Goal: Information Seeking & Learning: Learn about a topic

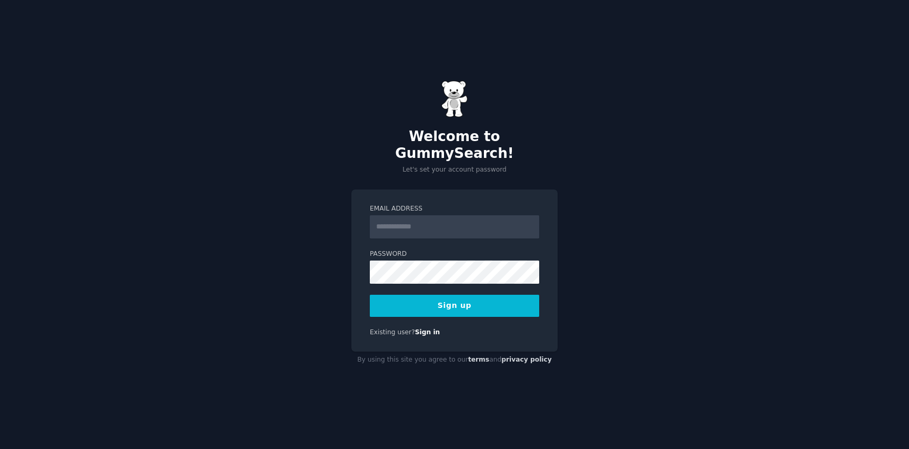
click at [395, 221] on input "Email Address" at bounding box center [454, 226] width 169 height 23
click at [392, 189] on div "Email Address Password Sign up Existing user? Sign in" at bounding box center [454, 270] width 206 height 163
click at [419, 227] on input "Email Address" at bounding box center [454, 226] width 169 height 23
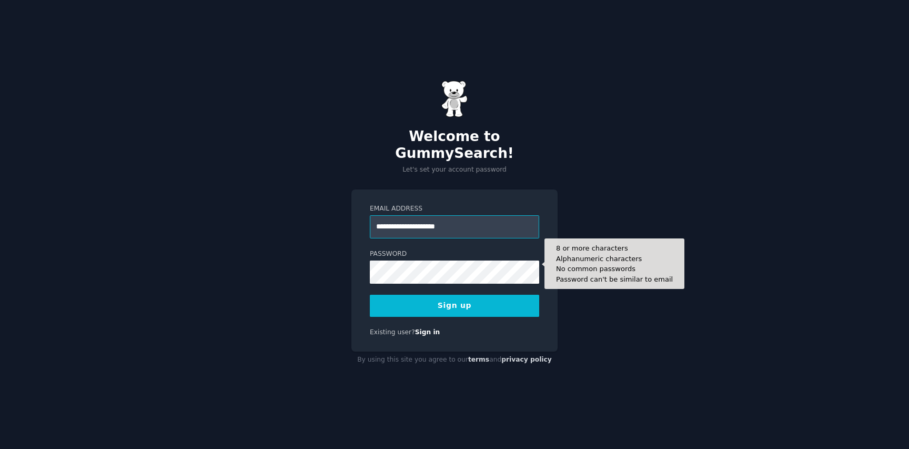
type input "**********"
click at [370, 284] on div at bounding box center [370, 284] width 0 height 0
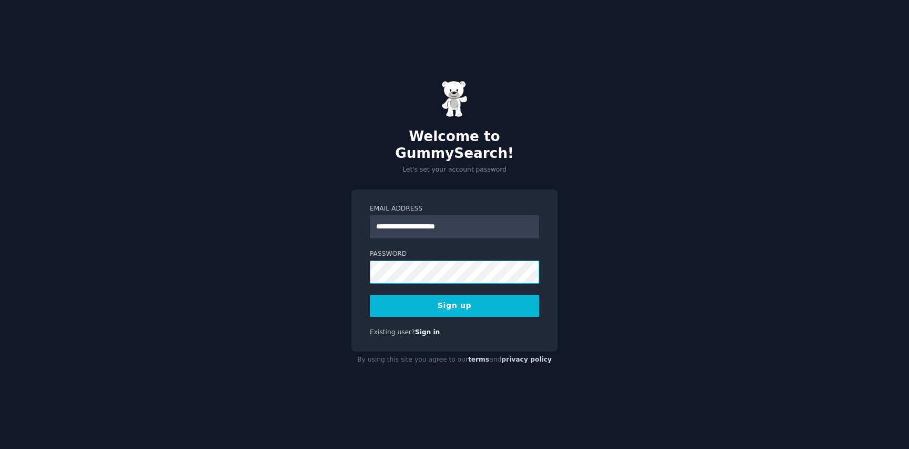
click at [370, 284] on div at bounding box center [370, 284] width 0 height 0
click at [475, 306] on button "Sign up" at bounding box center [454, 306] width 169 height 22
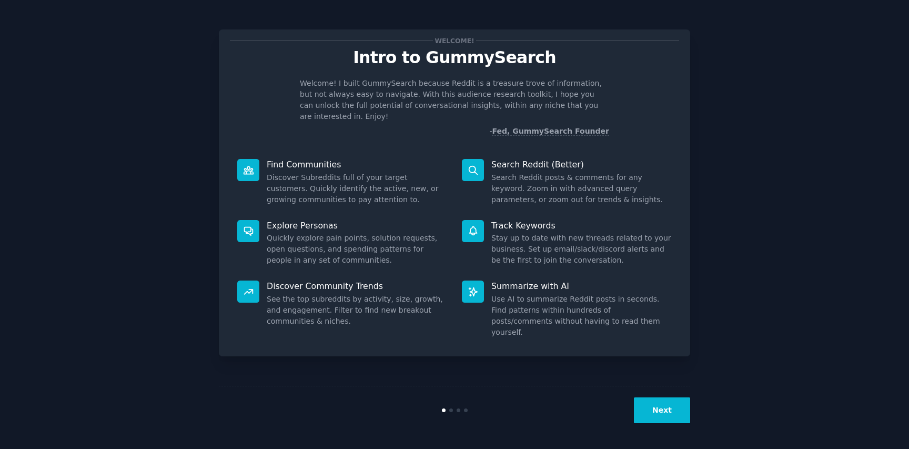
click at [676, 432] on div "Next" at bounding box center [454, 410] width 471 height 48
click at [663, 431] on div "Next" at bounding box center [454, 410] width 471 height 48
click at [661, 405] on button "Next" at bounding box center [662, 410] width 56 height 26
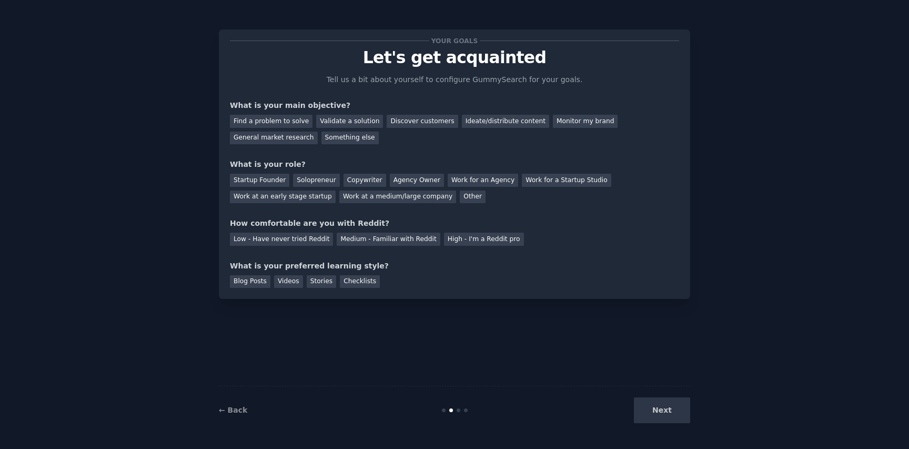
click at [661, 410] on div "Next" at bounding box center [611, 410] width 157 height 26
click at [661, 411] on div "Next" at bounding box center [611, 410] width 157 height 26
click at [267, 177] on div "Startup Founder" at bounding box center [259, 180] width 59 height 13
click at [673, 399] on div "Next" at bounding box center [611, 410] width 157 height 26
click at [670, 405] on div "Next" at bounding box center [611, 410] width 157 height 26
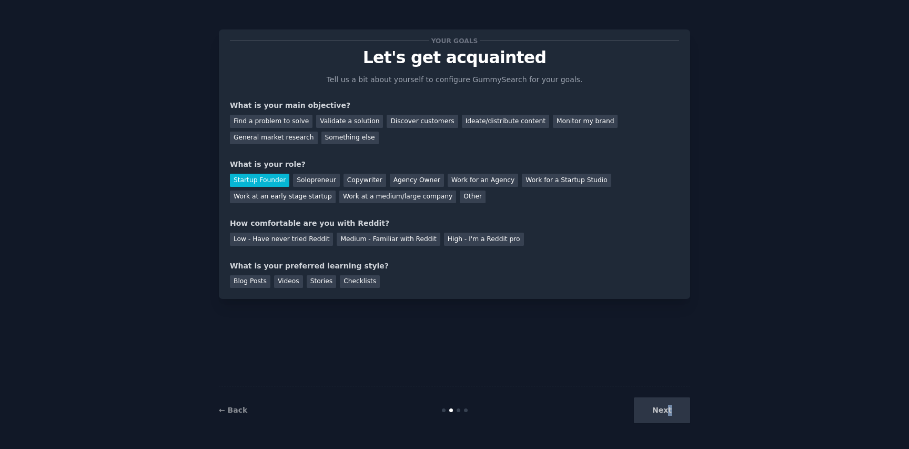
click at [670, 412] on div "Next" at bounding box center [611, 410] width 157 height 26
click at [653, 408] on div "Next" at bounding box center [611, 410] width 157 height 26
click at [241, 277] on div "Blog Posts" at bounding box center [250, 281] width 41 height 13
click at [256, 243] on div "Low - Have never tried Reddit" at bounding box center [281, 239] width 103 height 13
click at [383, 237] on div "Medium - Familiar with Reddit" at bounding box center [388, 239] width 103 height 13
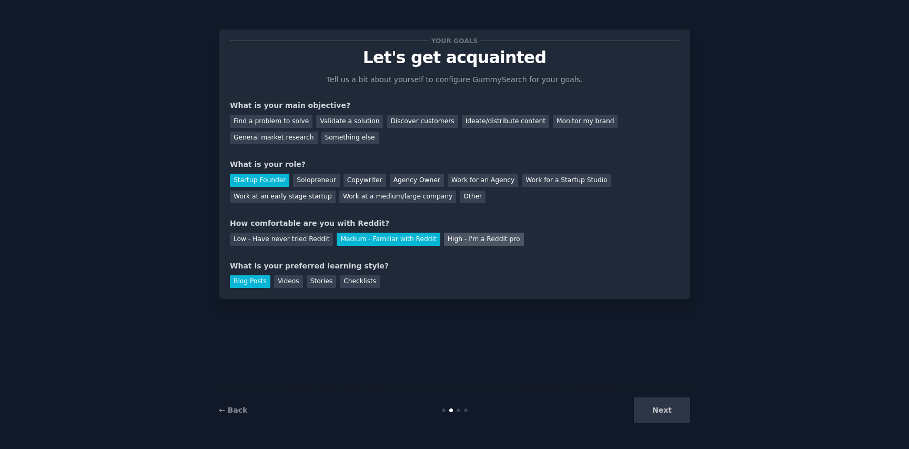
click at [478, 234] on div "High - I'm a Reddit pro" at bounding box center [484, 239] width 80 height 13
click at [651, 408] on div "Next" at bounding box center [611, 410] width 157 height 26
click at [348, 117] on div "Validate a solution" at bounding box center [349, 121] width 67 height 13
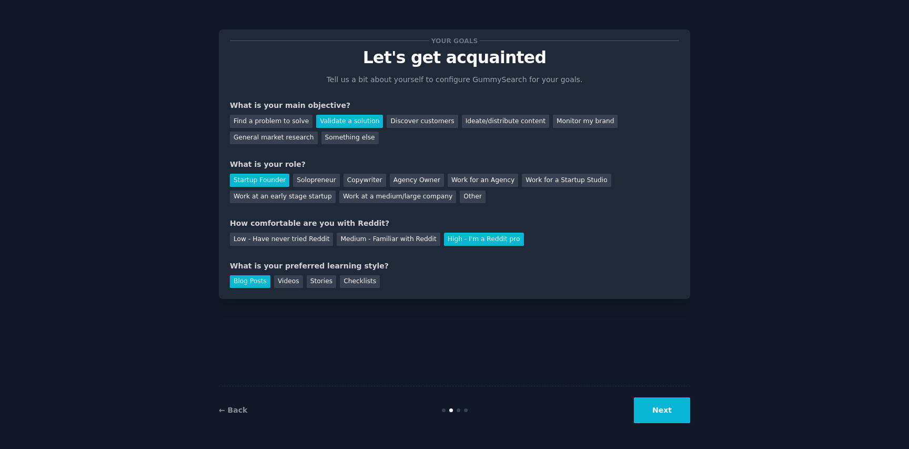
click at [664, 413] on button "Next" at bounding box center [662, 410] width 56 height 26
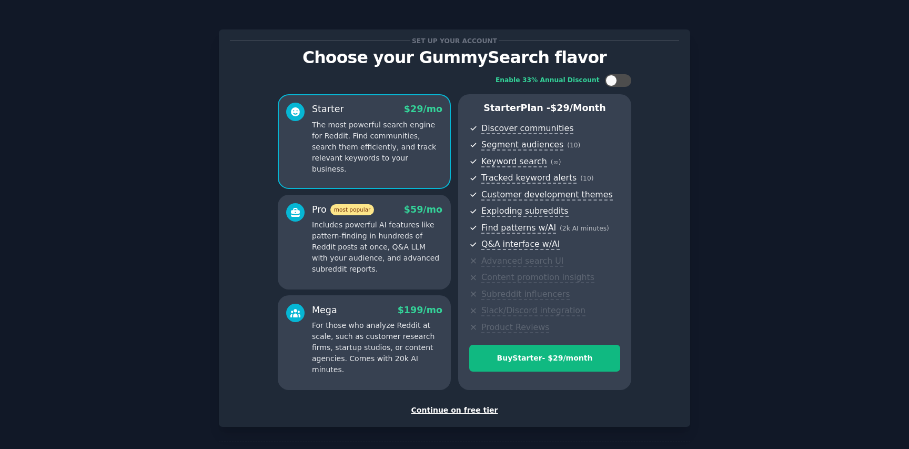
click at [466, 409] on div "Continue on free tier" at bounding box center [454, 410] width 449 height 11
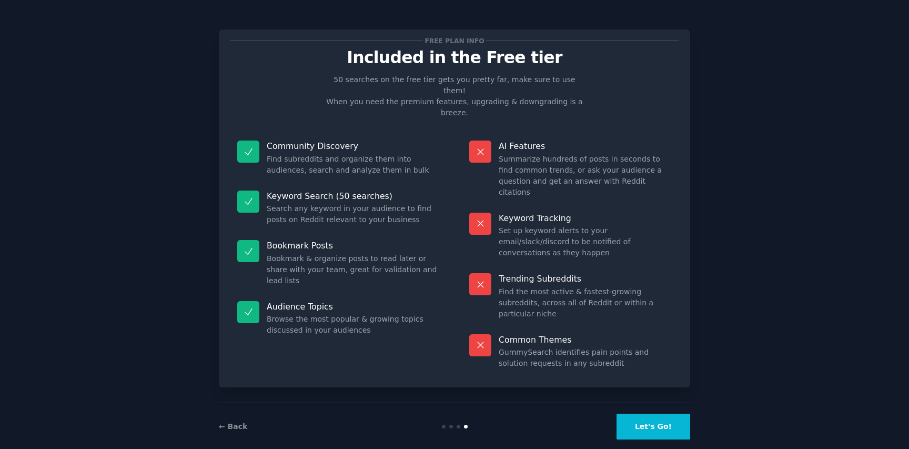
click at [645, 413] on button "Let's Go!" at bounding box center [653, 426] width 74 height 26
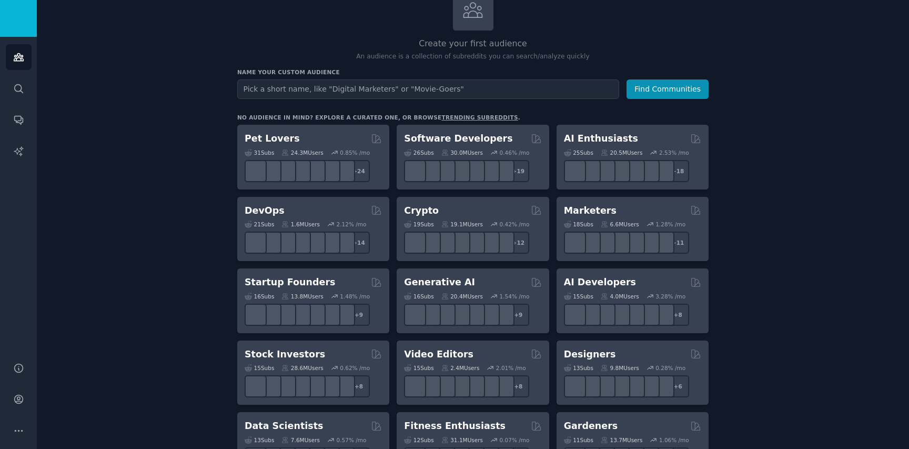
scroll to position [67, 0]
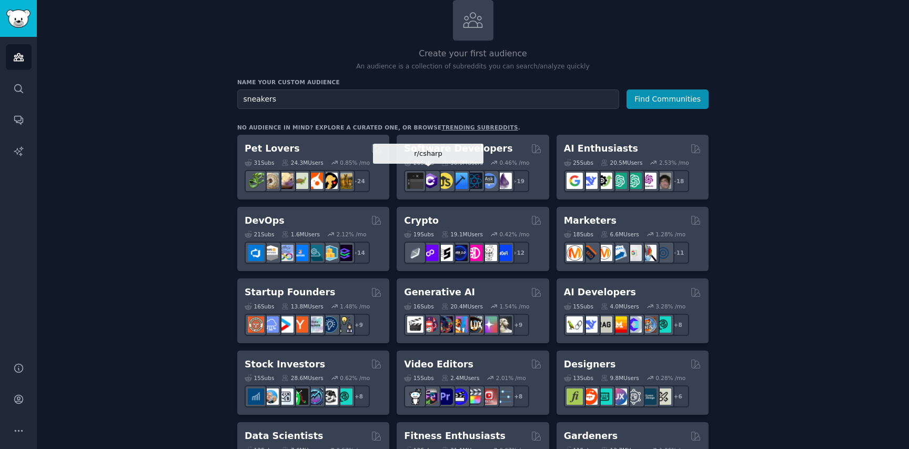
type input "sneakers"
click at [626, 89] on button "Find Communities" at bounding box center [667, 98] width 82 height 19
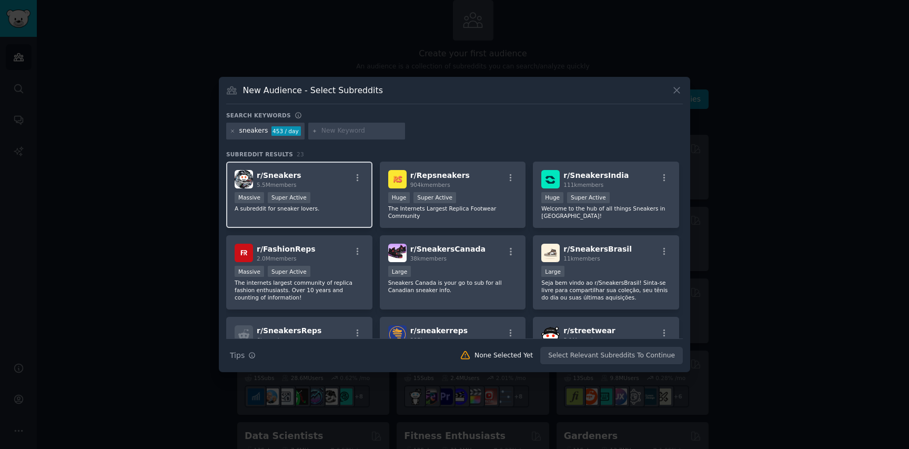
click at [295, 179] on h2 "r/ Sneakers 5.5M members" at bounding box center [279, 179] width 45 height 18
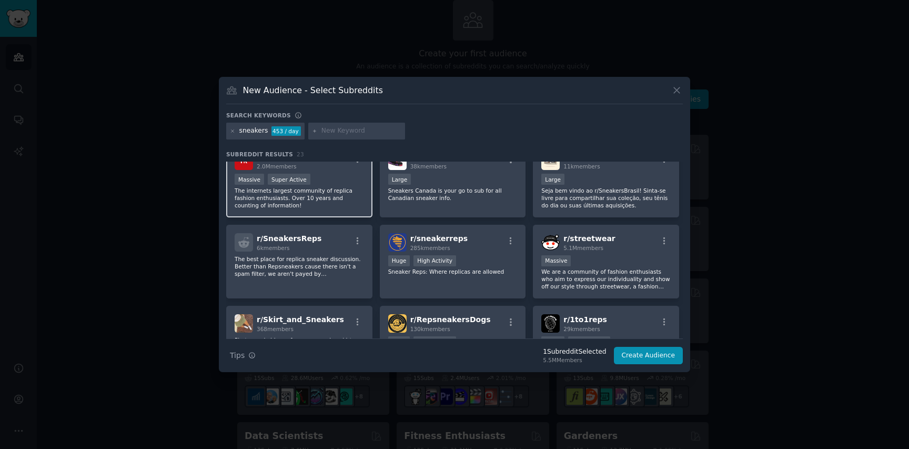
scroll to position [94, 0]
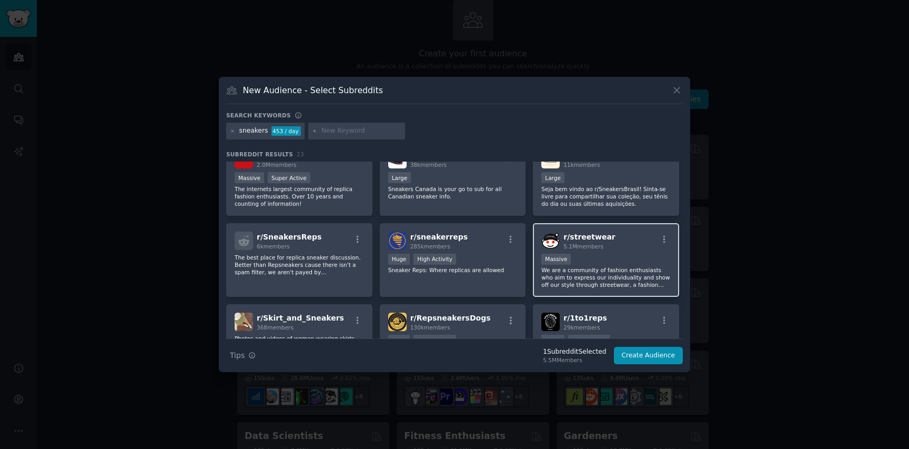
click at [596, 248] on span "5.1M members" at bounding box center [583, 246] width 40 height 6
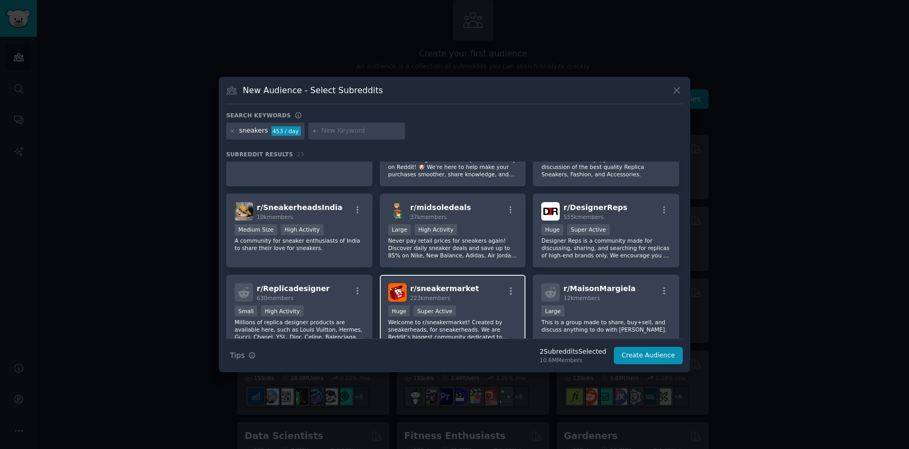
scroll to position [317, 0]
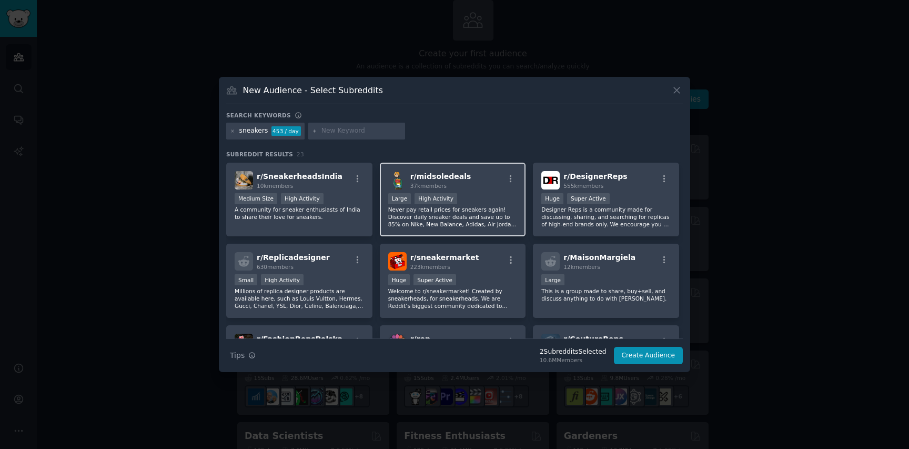
click at [480, 199] on div "Large High Activity" at bounding box center [452, 199] width 129 height 13
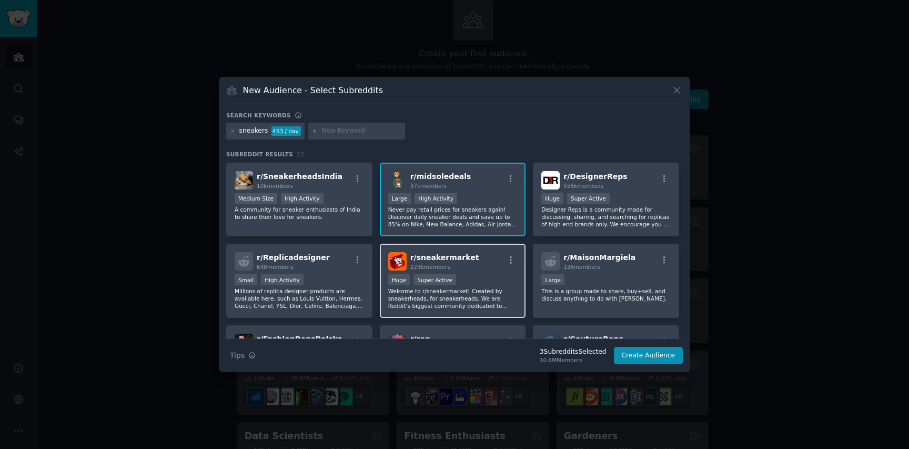
click at [478, 272] on div "r/ sneakermarket 223k members Huge Super Active Welcome to r/sneakermarket! Cre…" at bounding box center [453, 281] width 146 height 74
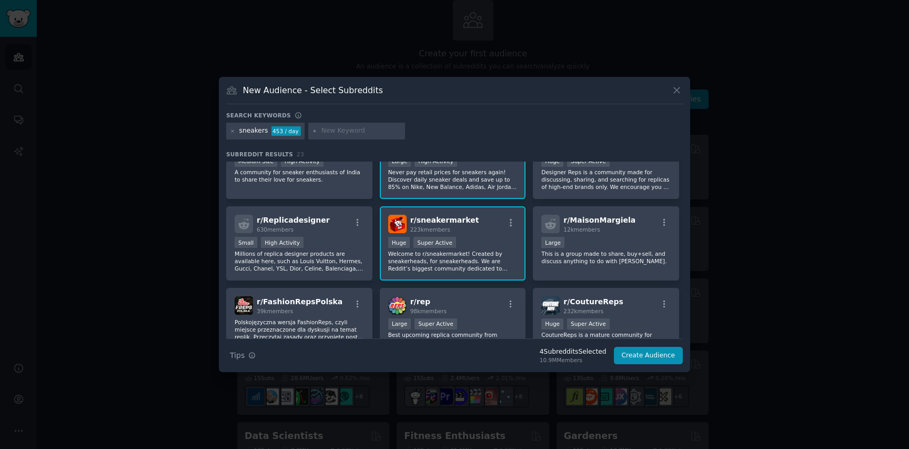
scroll to position [358, 0]
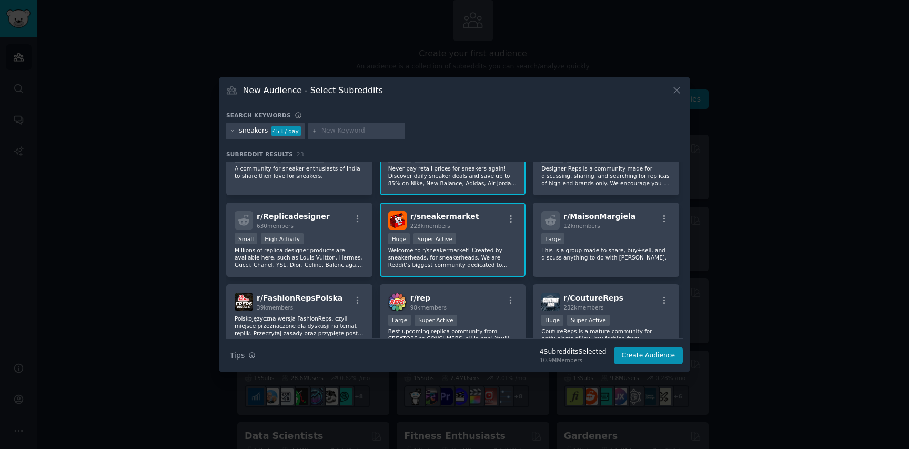
click at [401, 258] on p "Welcome to r/sneakermarket! Created by sneakerheads, for sneakerheads. We are R…" at bounding box center [452, 257] width 129 height 22
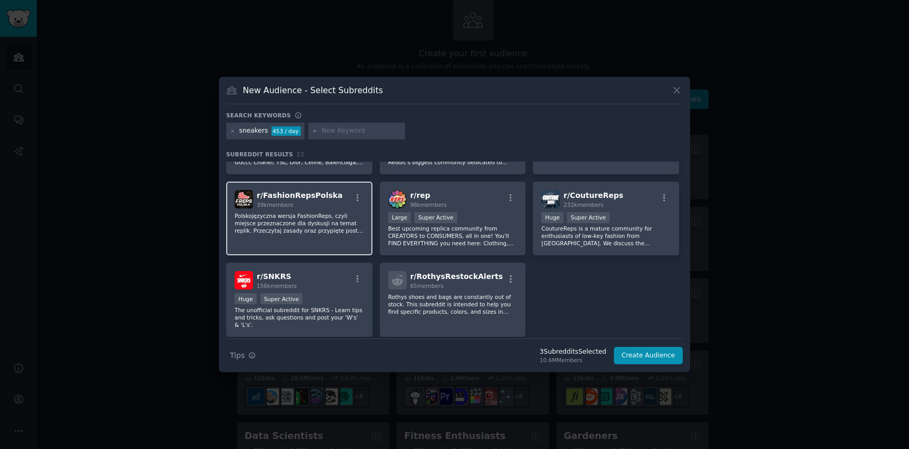
scroll to position [467, 0]
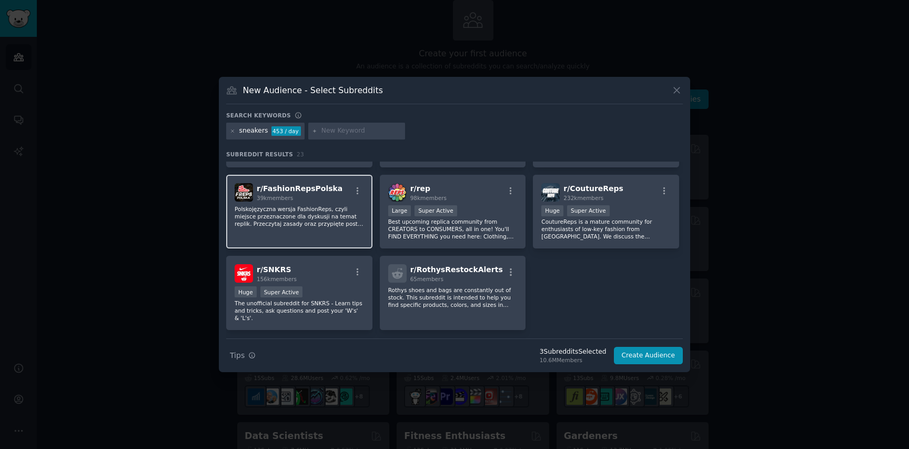
click at [325, 300] on p "The unofficial subreddit for SNKRS - Learn tips and tricks, ask questions and p…" at bounding box center [299, 310] width 129 height 22
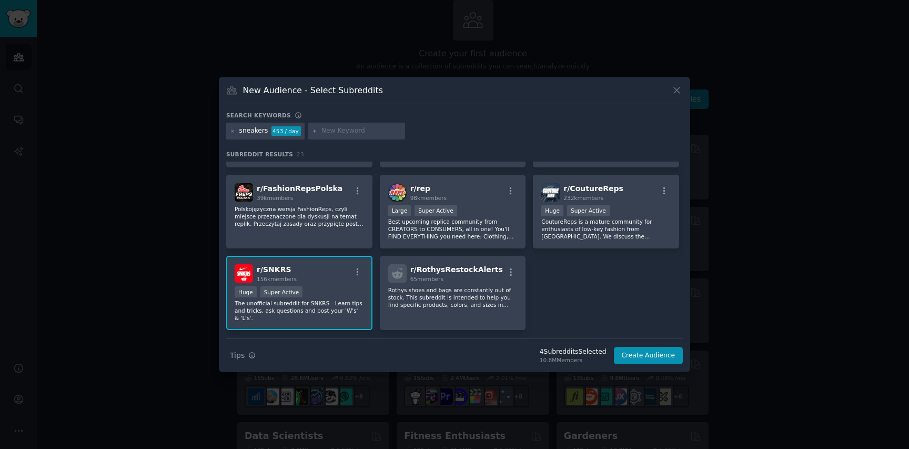
click at [610, 347] on div "4 Subreddit s Selected 10.8M Members" at bounding box center [573, 355] width 82 height 17
click at [633, 352] on button "Create Audience" at bounding box center [648, 356] width 69 height 18
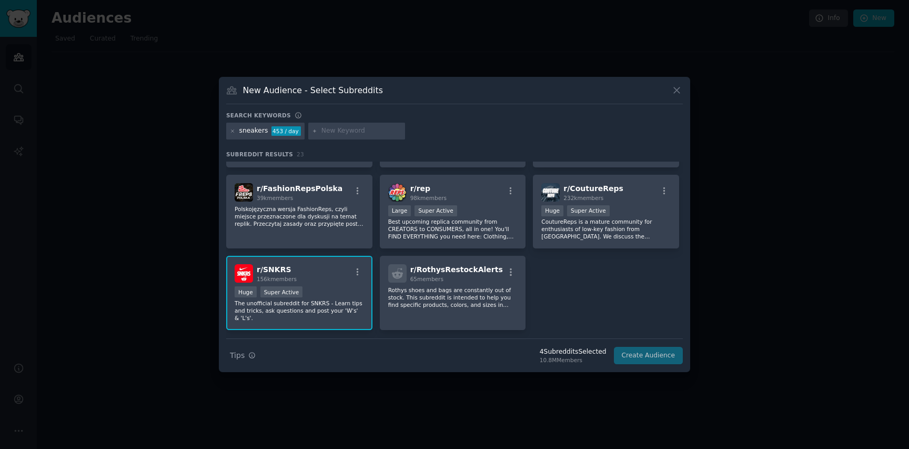
scroll to position [0, 0]
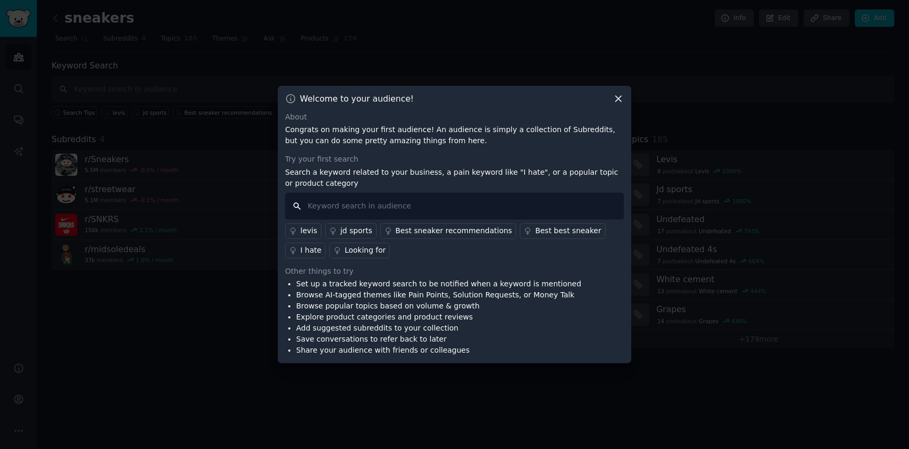
click at [344, 203] on input "text" at bounding box center [454, 206] width 339 height 27
click at [625, 97] on div "Welcome to your audience! About Congrats on making your first audience! An audi…" at bounding box center [454, 225] width 353 height 278
click at [618, 97] on icon at bounding box center [618, 99] width 6 height 6
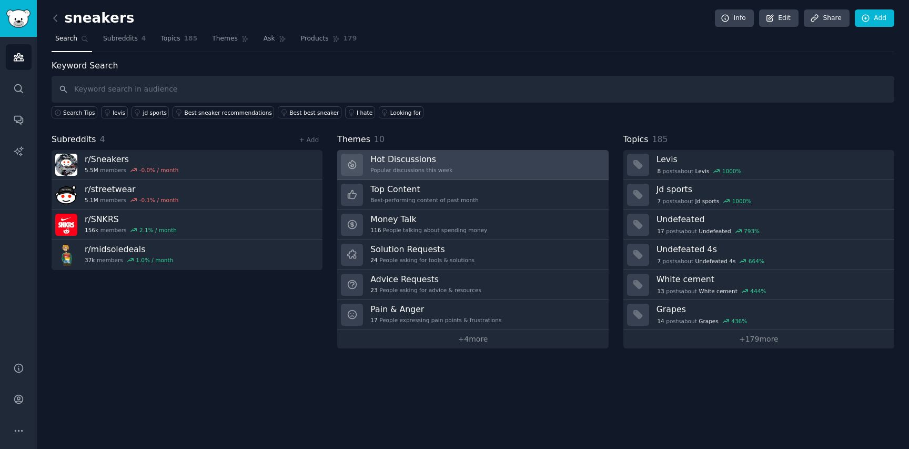
click at [342, 164] on div at bounding box center [352, 165] width 22 height 22
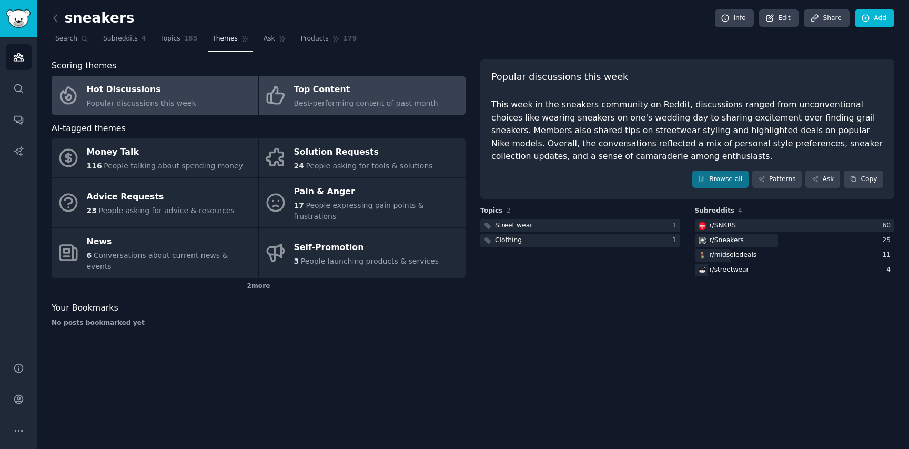
click at [280, 99] on icon at bounding box center [276, 95] width 22 height 22
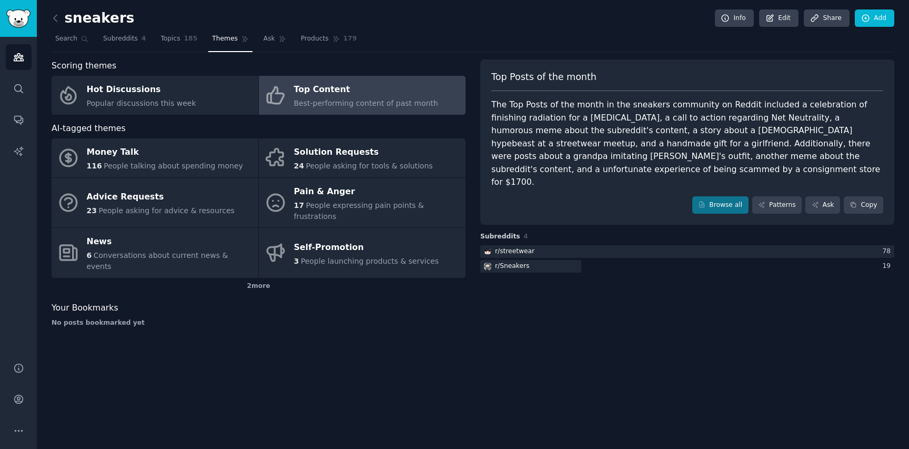
click at [714, 203] on div "Top Posts of the month The Top Posts of the month in the sneakers community on …" at bounding box center [687, 142] width 414 height 166
click at [715, 196] on link "Browse all" at bounding box center [720, 205] width 56 height 18
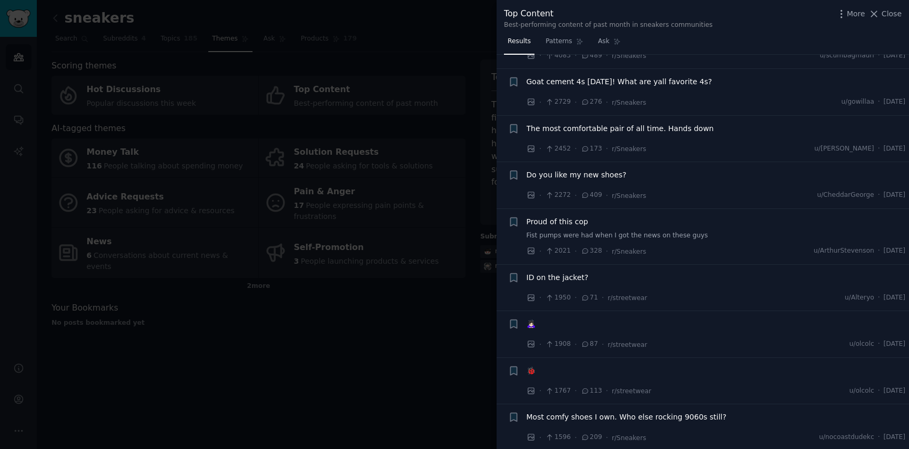
scroll to position [58, 0]
click at [561, 128] on span "The most comfortable pair of all time. Hands down" at bounding box center [620, 128] width 187 height 11
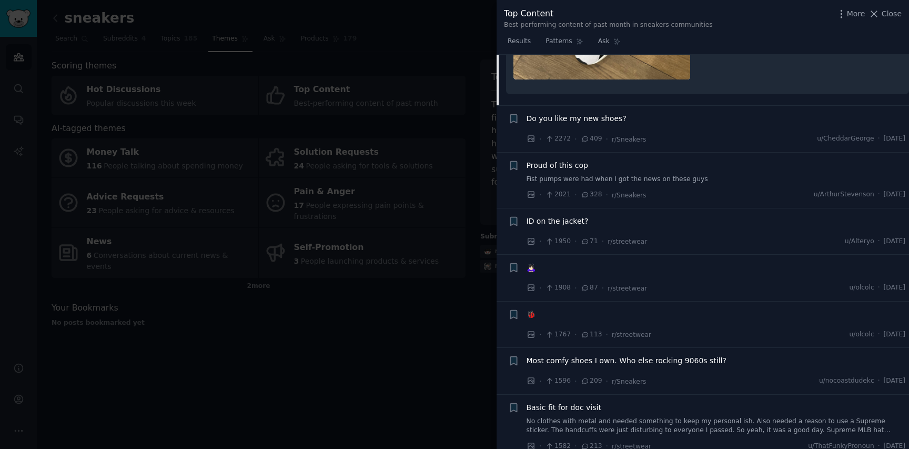
scroll to position [476, 0]
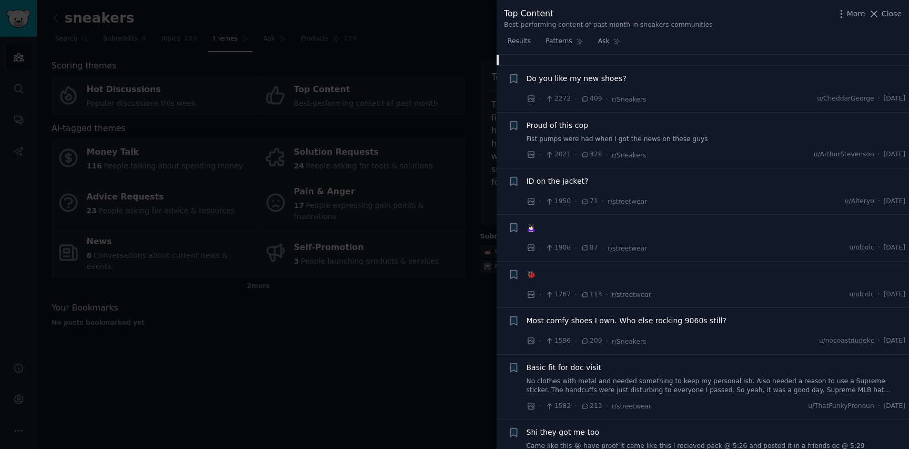
click at [574, 72] on li "+ Do you like my new shoes? · 2272 · 409 · r/Sneakers u/CheddarGeorge · [DATE]" at bounding box center [703, 89] width 412 height 46
click at [574, 75] on span "Do you like my new shoes?" at bounding box center [577, 78] width 100 height 11
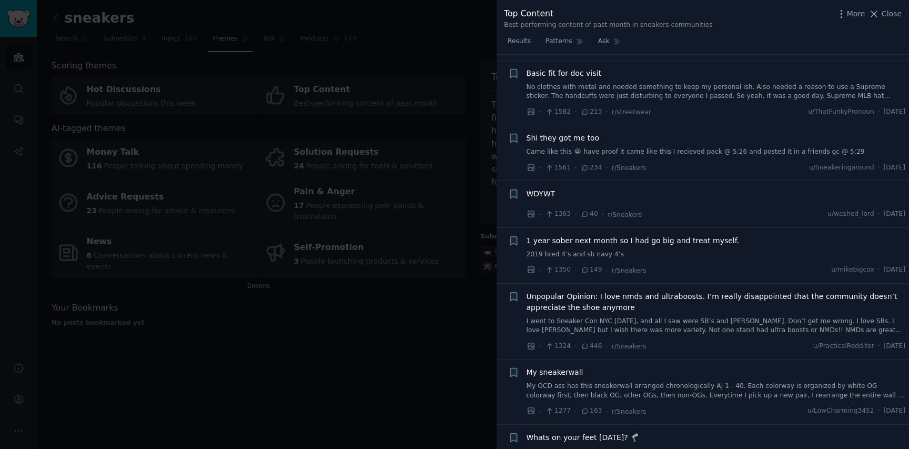
scroll to position [669, 0]
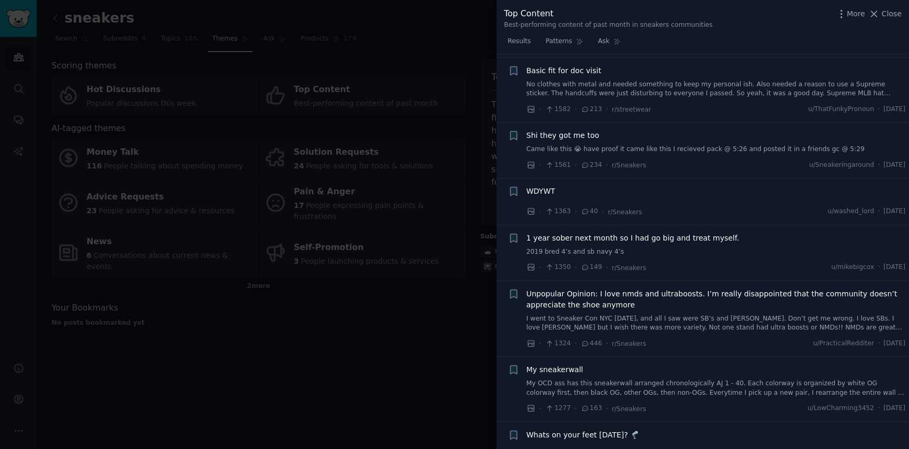
click at [547, 197] on div "WDYWT" at bounding box center [716, 193] width 379 height 15
click at [545, 187] on span "WDYWT" at bounding box center [541, 191] width 29 height 11
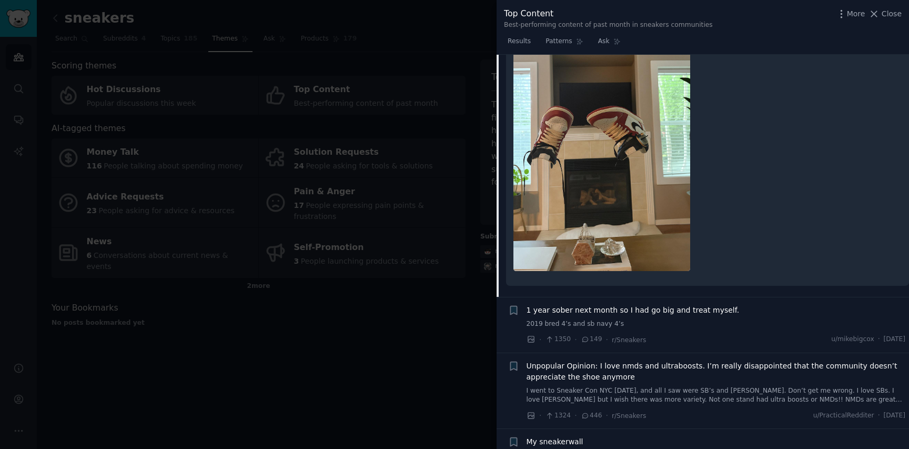
scroll to position [902, 0]
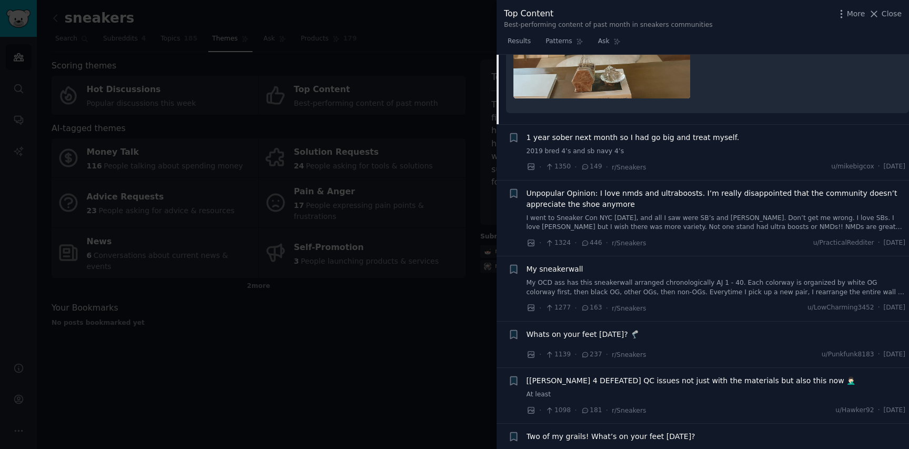
click at [571, 333] on span "Whats on your feet [DATE]? 🦿" at bounding box center [583, 334] width 113 height 11
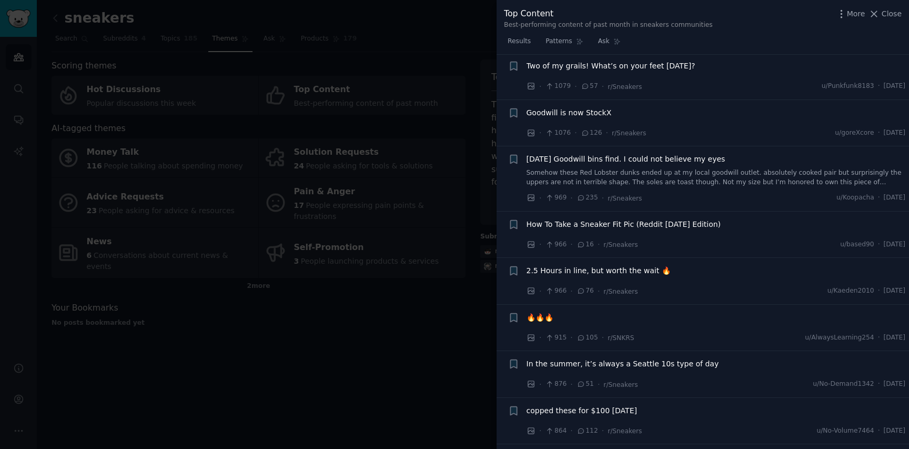
scroll to position [1244, 0]
click at [525, 310] on li "+ 🔥🔥🔥 · 915 · 105 · r/SNKRS u/AlwaysLearning254 · [DATE]" at bounding box center [703, 327] width 412 height 46
click at [530, 315] on span "🔥🔥🔥" at bounding box center [540, 316] width 27 height 11
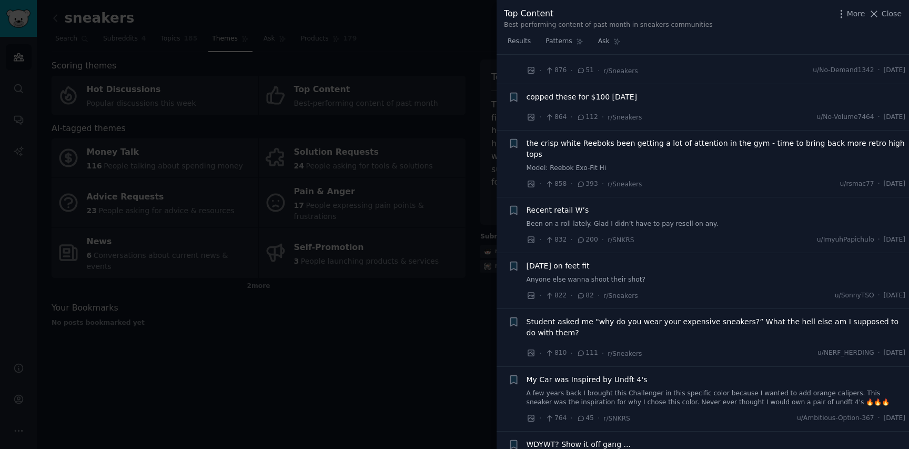
scroll to position [1590, 0]
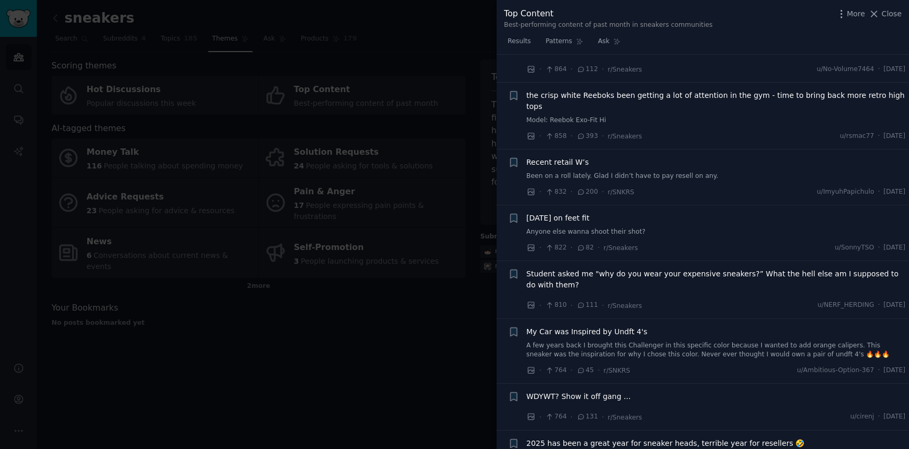
click at [613, 326] on span "My Car was Inspired by Undft 4's" at bounding box center [587, 331] width 121 height 11
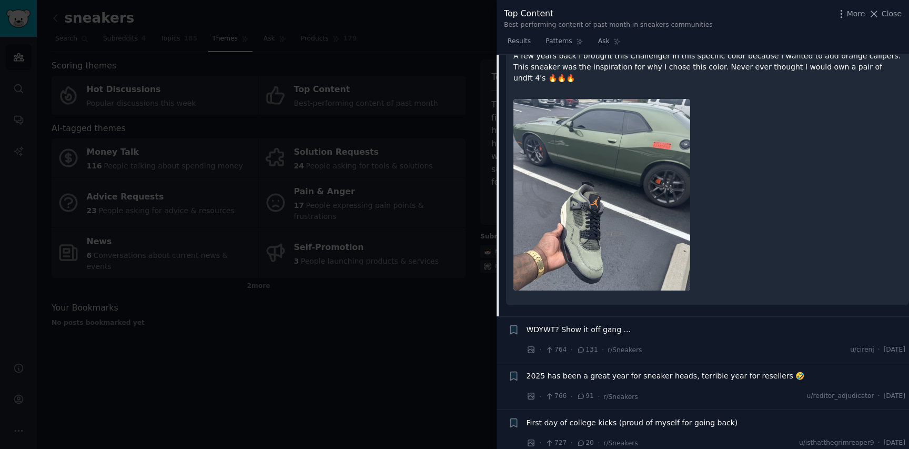
scroll to position [1794, 0]
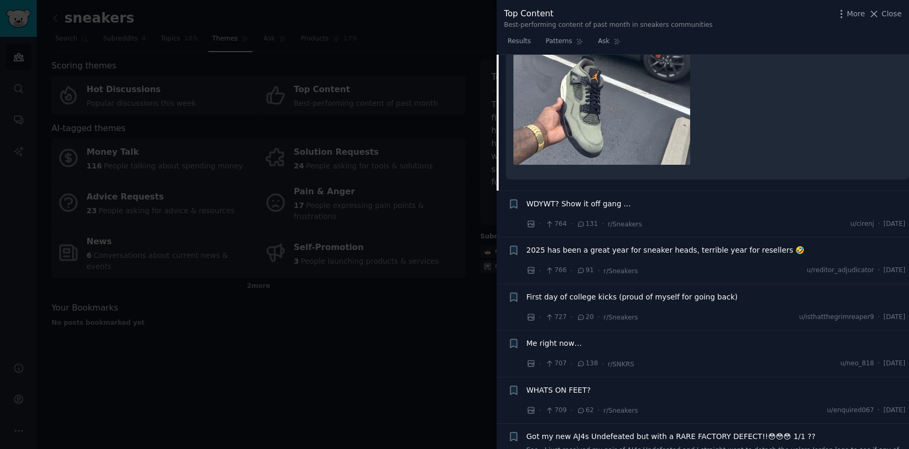
click at [596, 291] on span "First day of college kicks (proud of myself for going back)" at bounding box center [632, 296] width 211 height 11
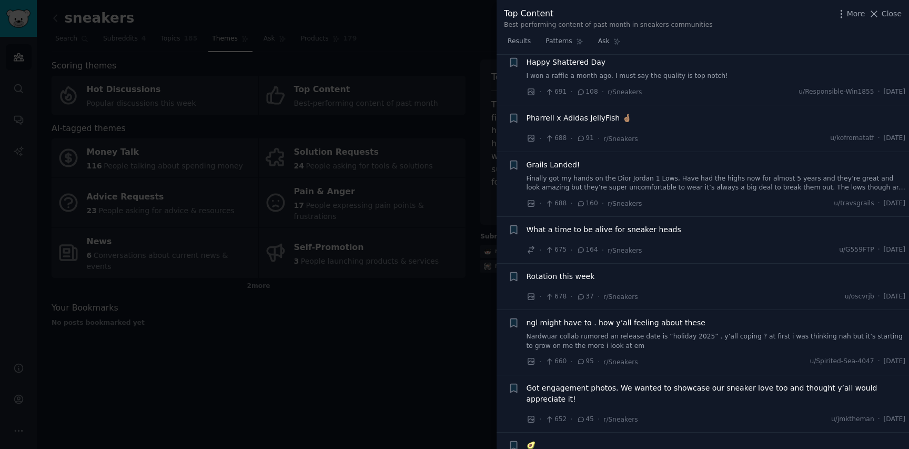
click at [571, 271] on span "Rotation this week" at bounding box center [561, 276] width 68 height 11
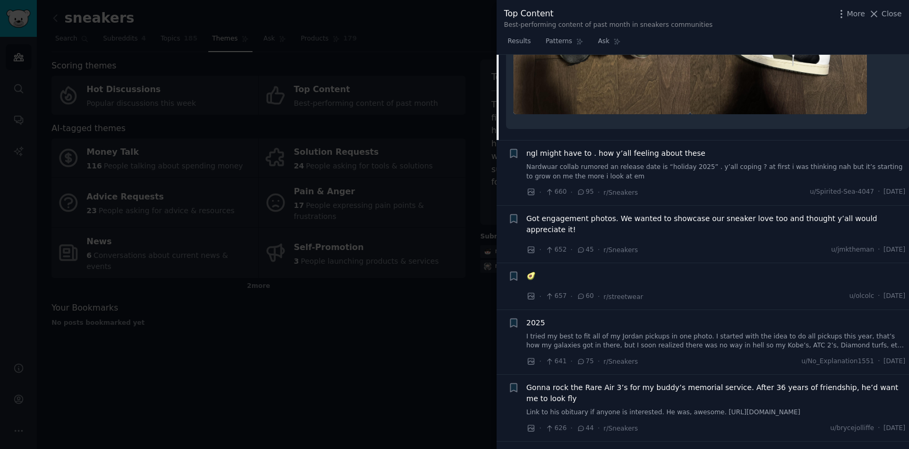
scroll to position [2443, 0]
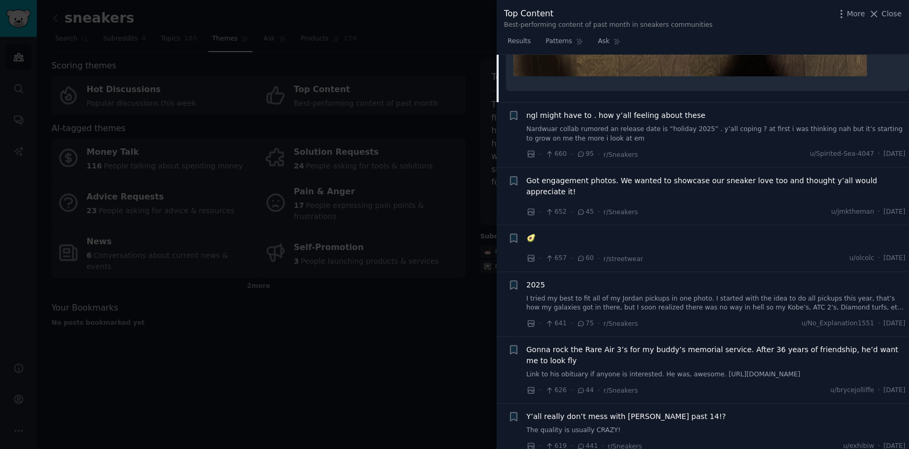
click at [543, 279] on span "2025" at bounding box center [536, 284] width 19 height 11
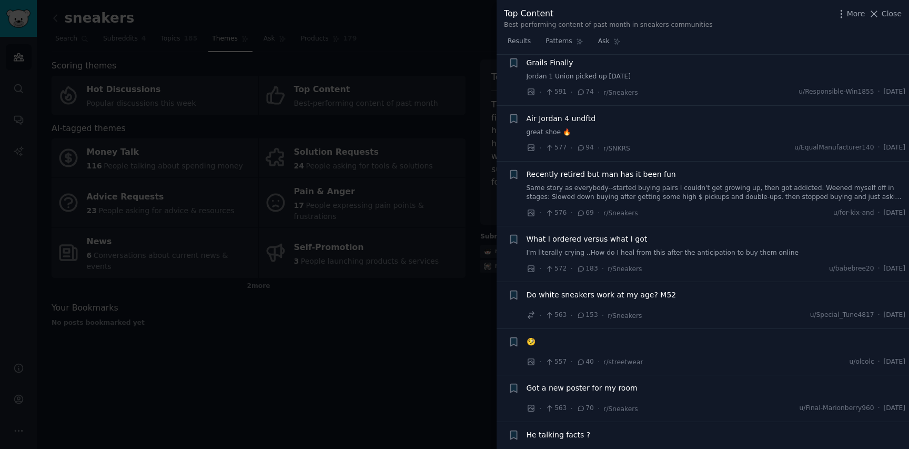
scroll to position [3042, 0]
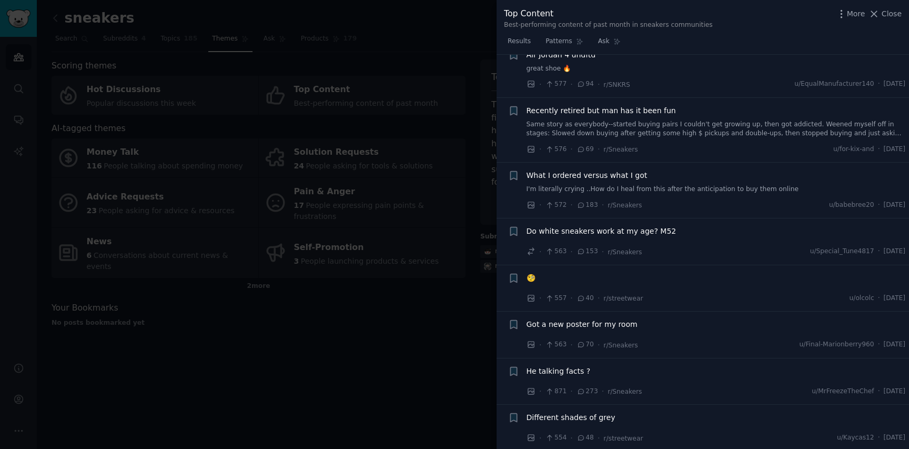
click at [590, 163] on li "+ What I ordered versus what I got I'm literally crying ..How do I heal from th…" at bounding box center [703, 190] width 412 height 55
click at [587, 170] on span "What I ordered versus what I got" at bounding box center [587, 175] width 121 height 11
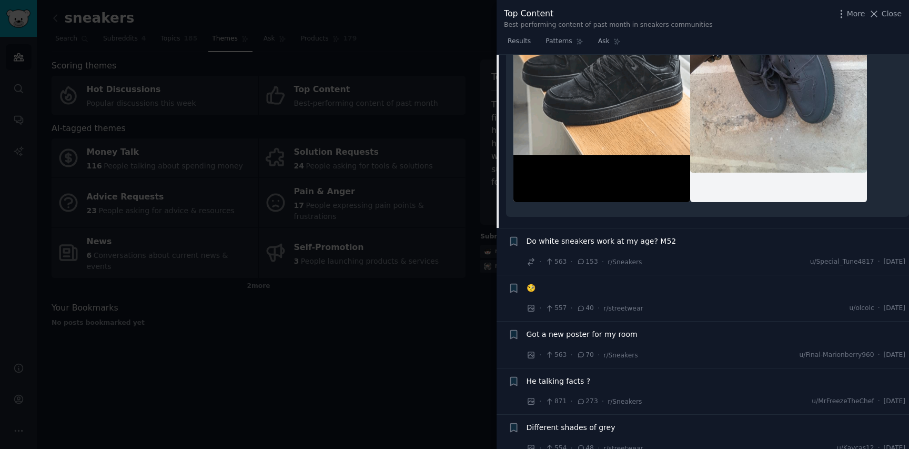
scroll to position [3192, 0]
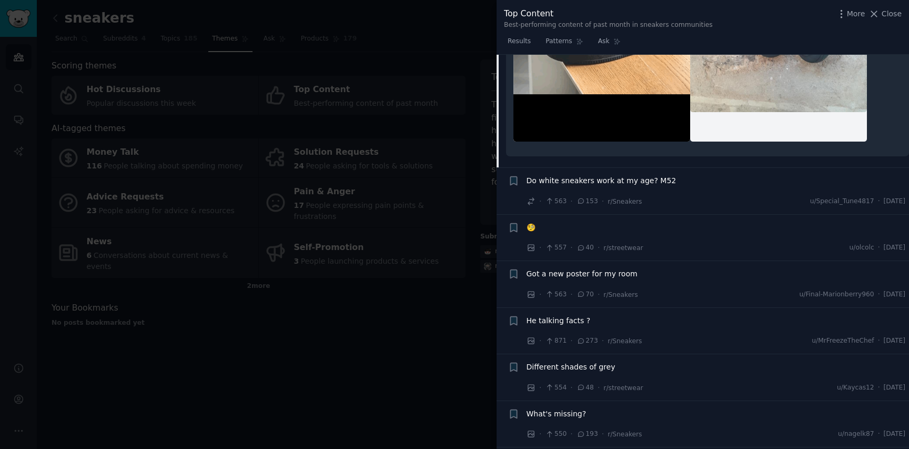
click at [592, 268] on span "Got a new poster for my room" at bounding box center [582, 273] width 111 height 11
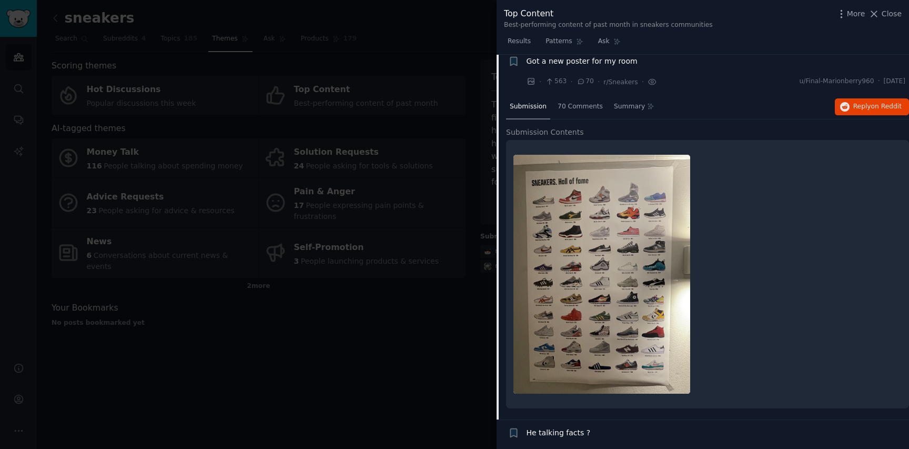
scroll to position [3016, 0]
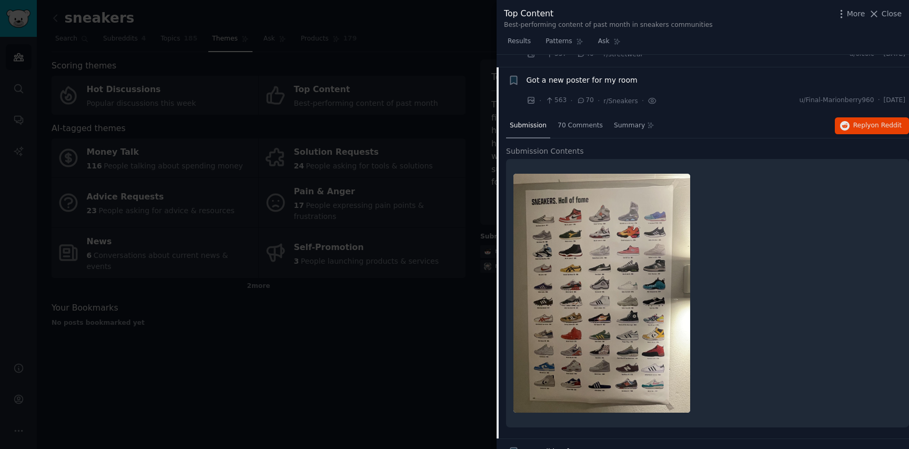
click at [592, 264] on img at bounding box center [601, 293] width 177 height 239
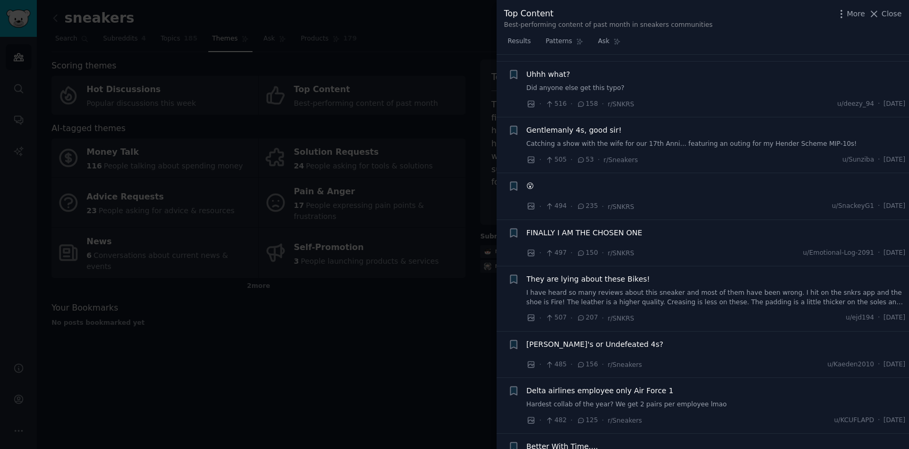
scroll to position [3854, 0]
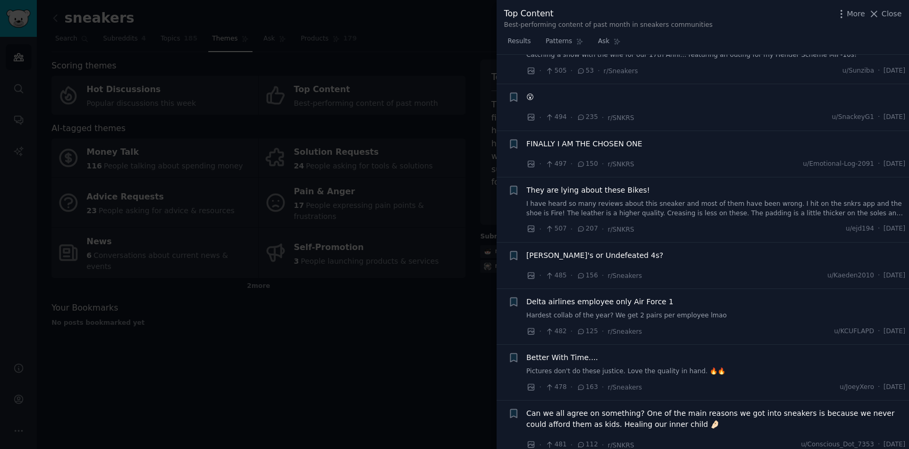
click at [577, 131] on li "+ FINALLY I AM THE CHOSEN ONE · 497 · 150 · r/SNKRS u/Emotional-Log-2091 · [DAT…" at bounding box center [703, 154] width 412 height 46
click at [577, 138] on span "FINALLY I AM THE CHOSEN ONE" at bounding box center [585, 143] width 116 height 11
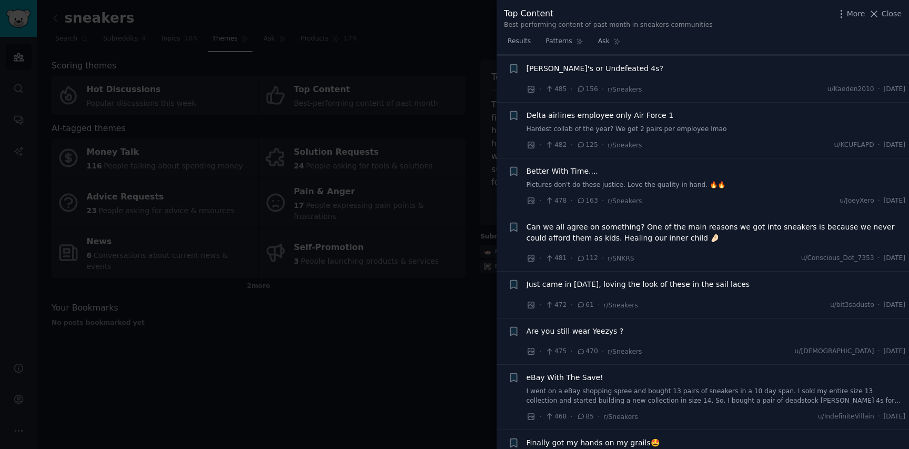
scroll to position [4311, 0]
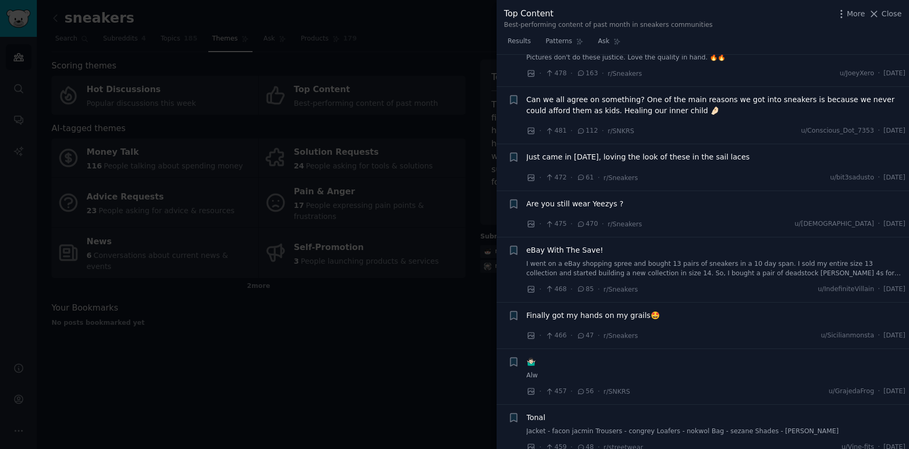
click at [575, 302] on li "+ Finally got my hands on my grails🤩 · 466 · 47 · r/Sneakers u/Sicilianmonsta ·…" at bounding box center [703, 325] width 412 height 46
click at [575, 310] on span "Finally got my hands on my grails🤩" at bounding box center [593, 315] width 133 height 11
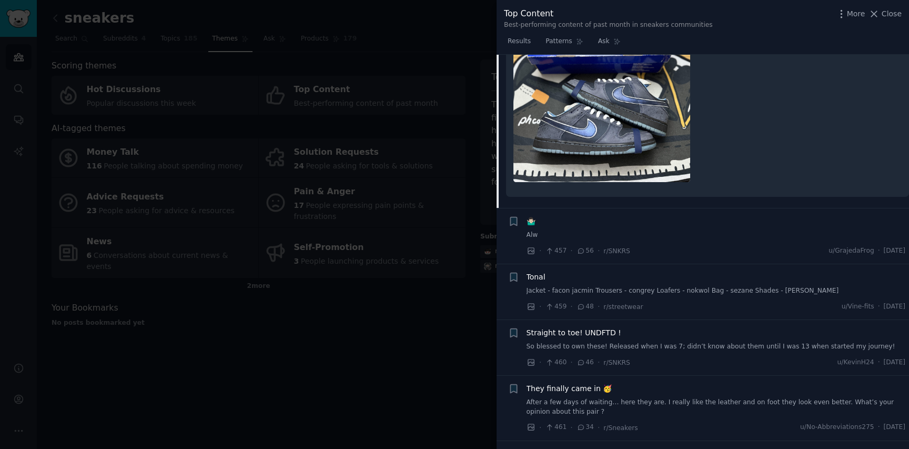
scroll to position [4731, 0]
